Goal: Task Accomplishment & Management: Manage account settings

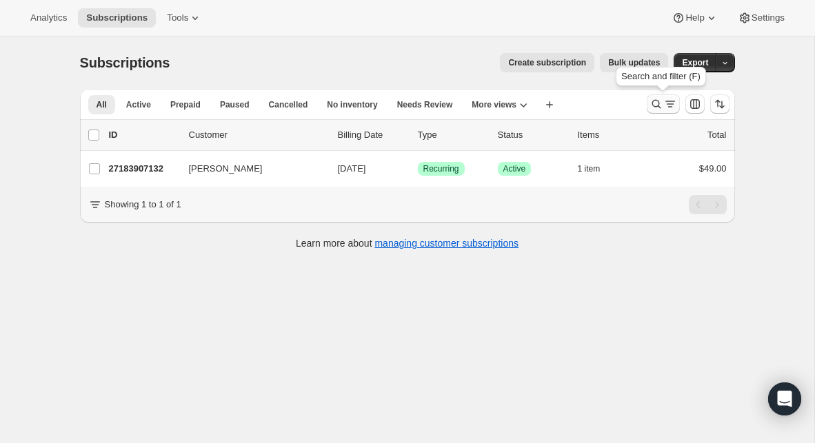
click at [650, 103] on icon "Search and filter results" at bounding box center [656, 104] width 14 height 14
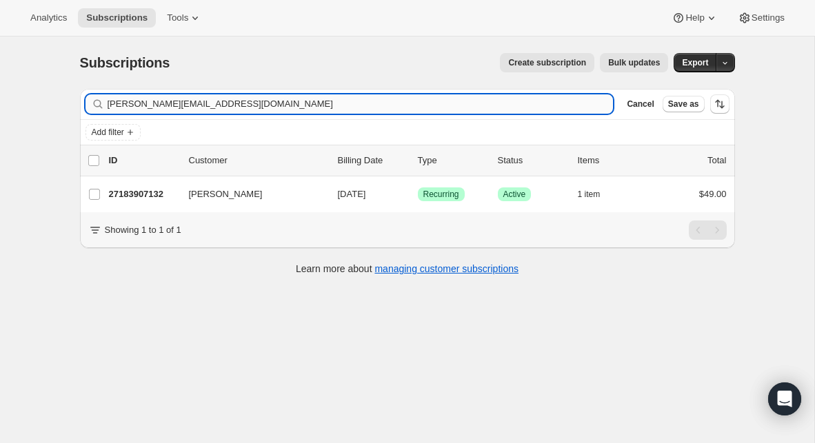
click at [254, 101] on input "[PERSON_NAME][EMAIL_ADDRESS][DOMAIN_NAME]" at bounding box center [361, 103] width 506 height 19
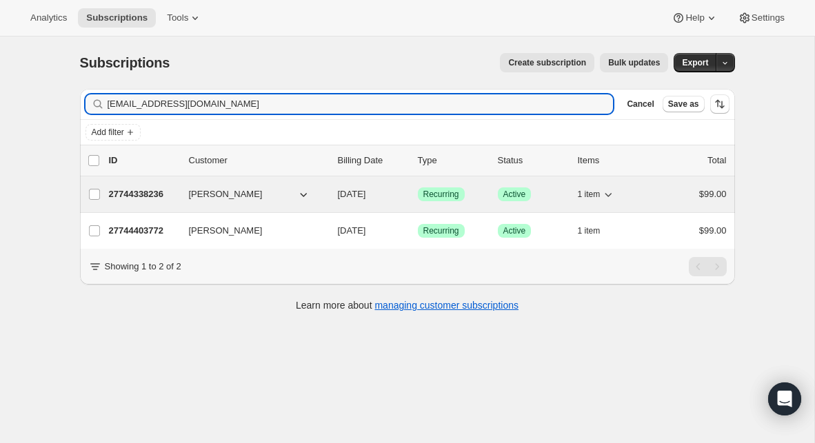
type input "[EMAIL_ADDRESS][DOMAIN_NAME]"
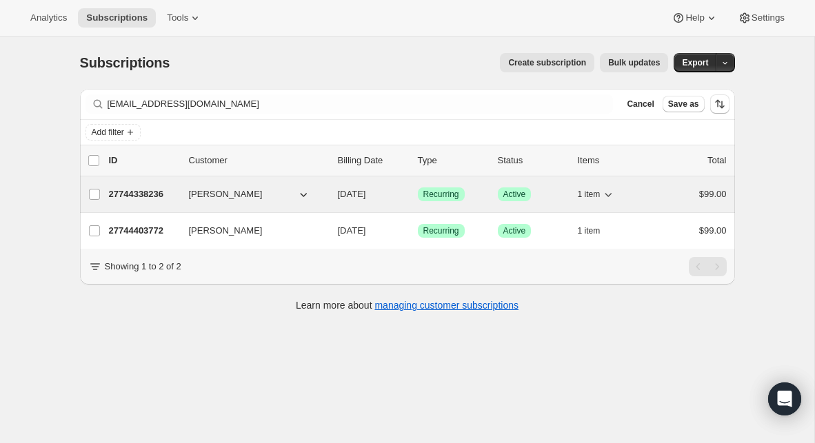
click at [302, 194] on icon "button" at bounding box center [303, 194] width 14 height 14
click at [168, 193] on p "27744338236" at bounding box center [143, 194] width 69 height 14
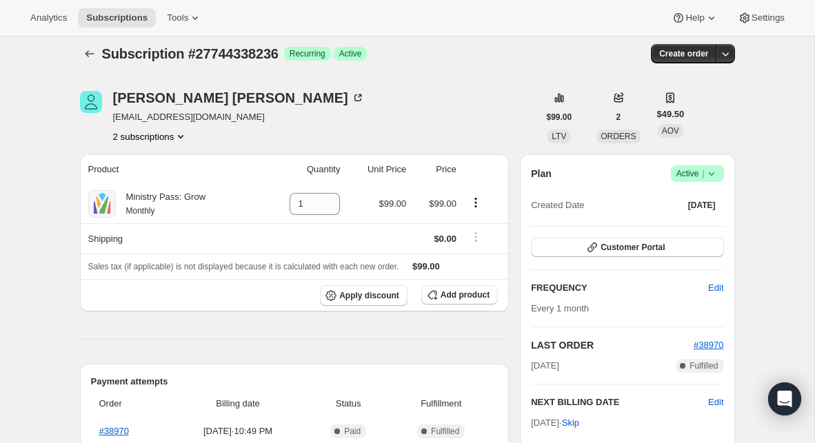
scroll to position [6, 0]
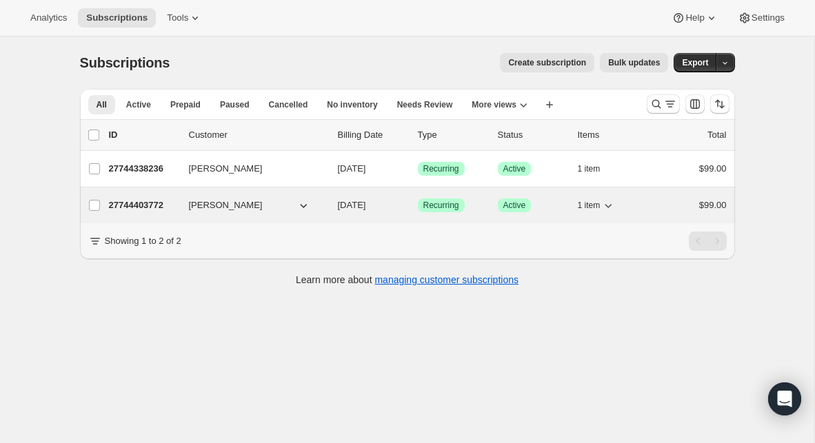
click at [307, 210] on icon "button" at bounding box center [303, 205] width 14 height 14
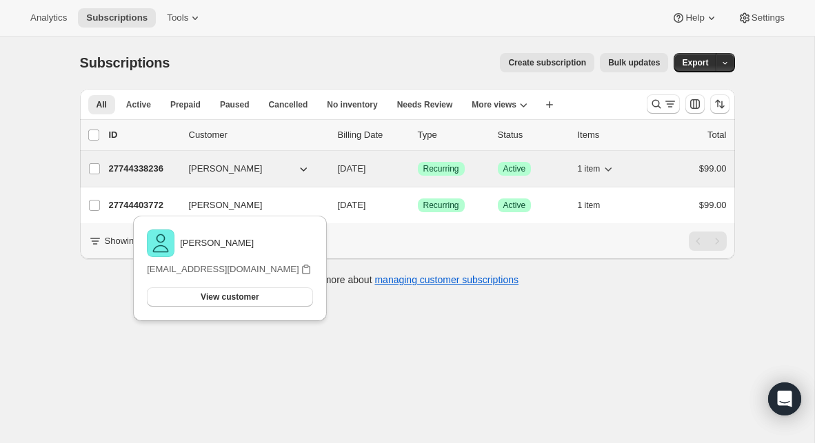
click at [303, 169] on icon "button" at bounding box center [303, 169] width 14 height 14
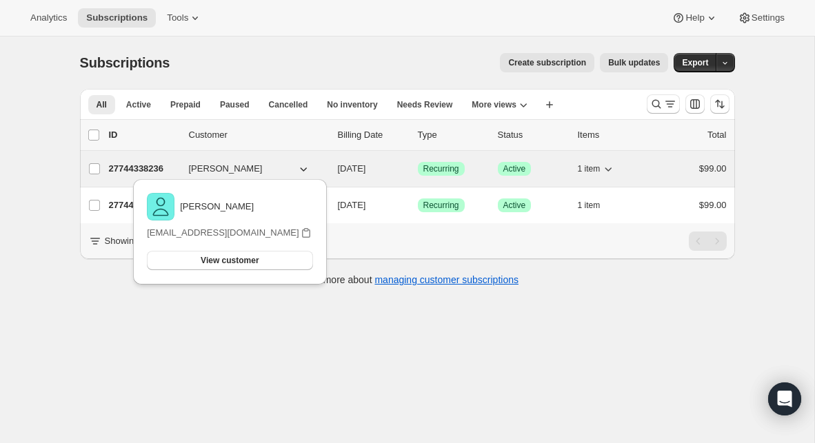
click at [303, 169] on icon "button" at bounding box center [303, 169] width 14 height 14
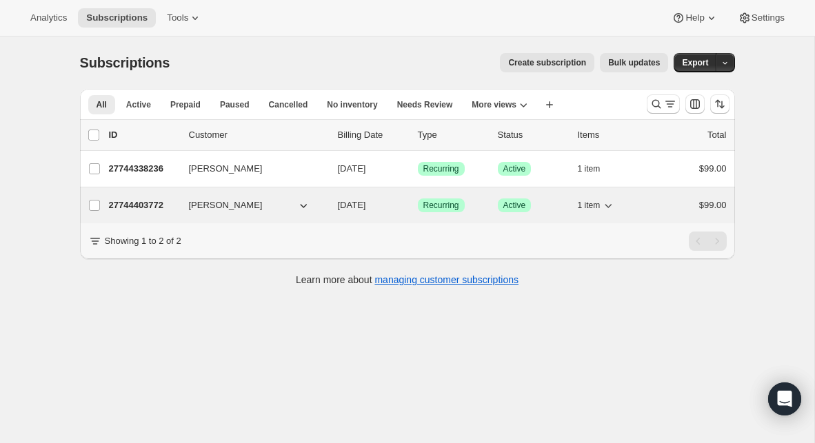
click at [302, 200] on icon "button" at bounding box center [303, 205] width 14 height 14
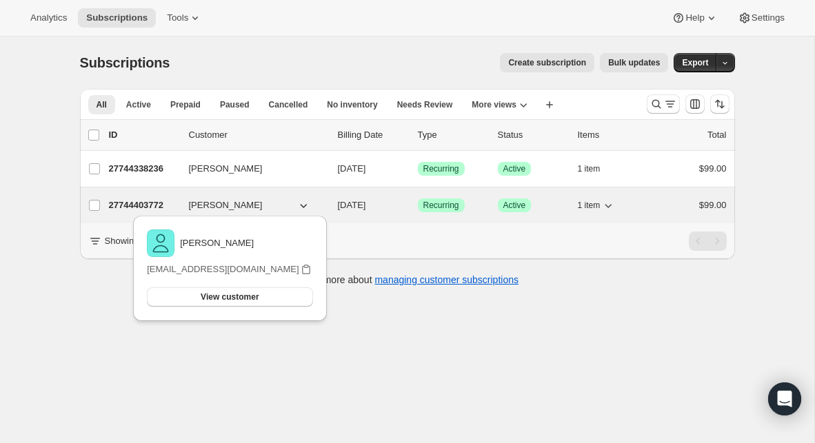
click at [300, 207] on icon "button" at bounding box center [303, 205] width 14 height 14
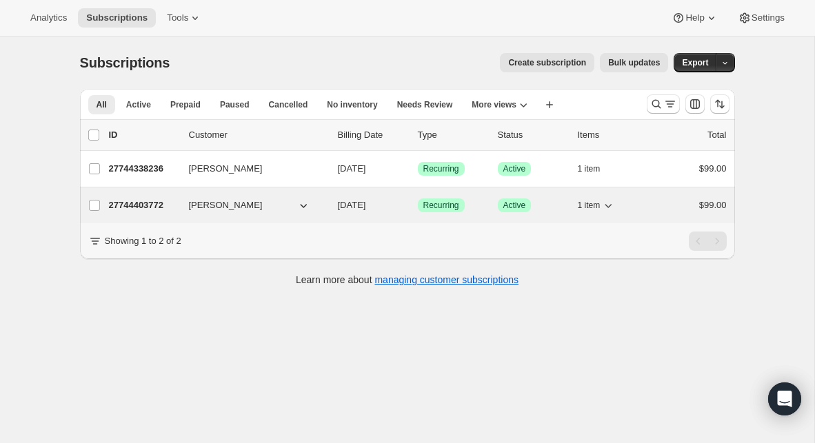
click at [151, 201] on p "27744403772" at bounding box center [143, 205] width 69 height 14
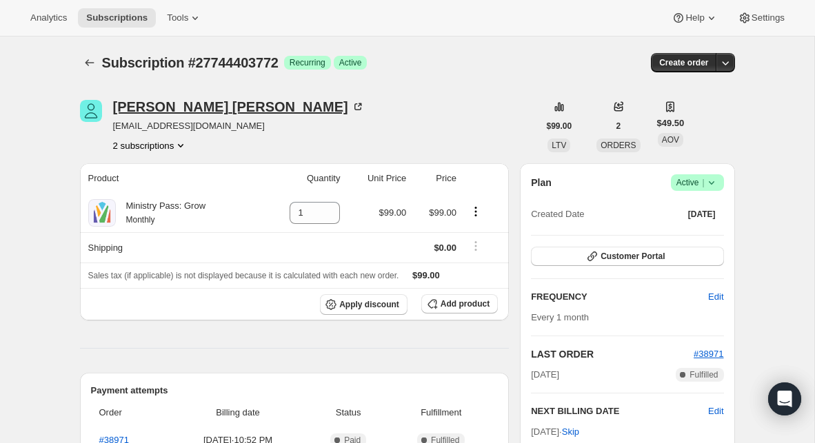
click at [351, 110] on icon at bounding box center [358, 107] width 14 height 14
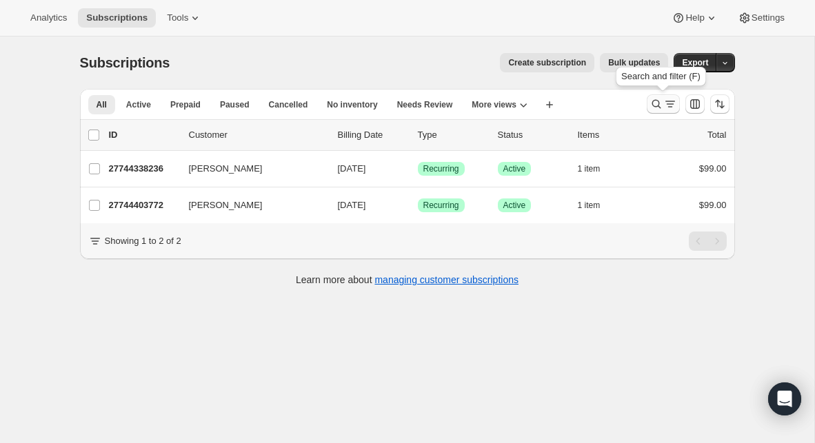
click at [664, 104] on icon "Search and filter results" at bounding box center [670, 104] width 14 height 14
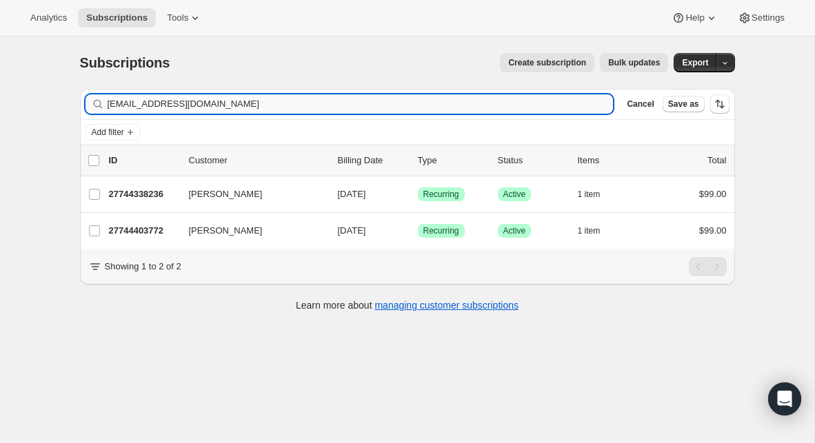
click at [452, 106] on input "[EMAIL_ADDRESS][DOMAIN_NAME]" at bounding box center [361, 103] width 506 height 19
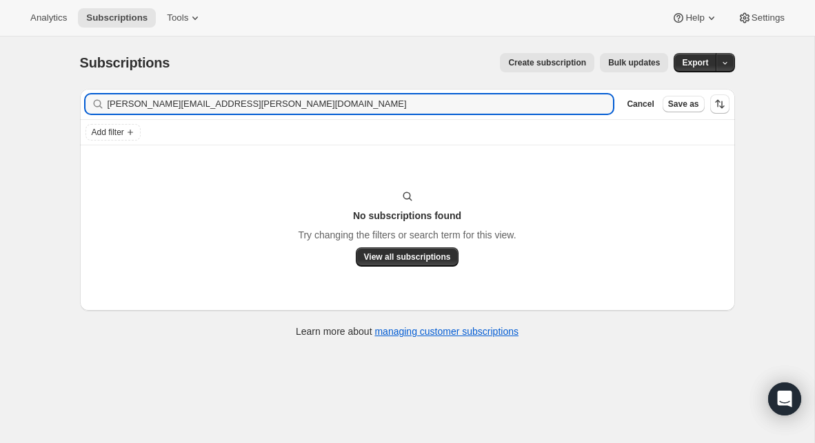
type input "[PERSON_NAME][EMAIL_ADDRESS][PERSON_NAME][DOMAIN_NAME]"
